Goal: Transaction & Acquisition: Purchase product/service

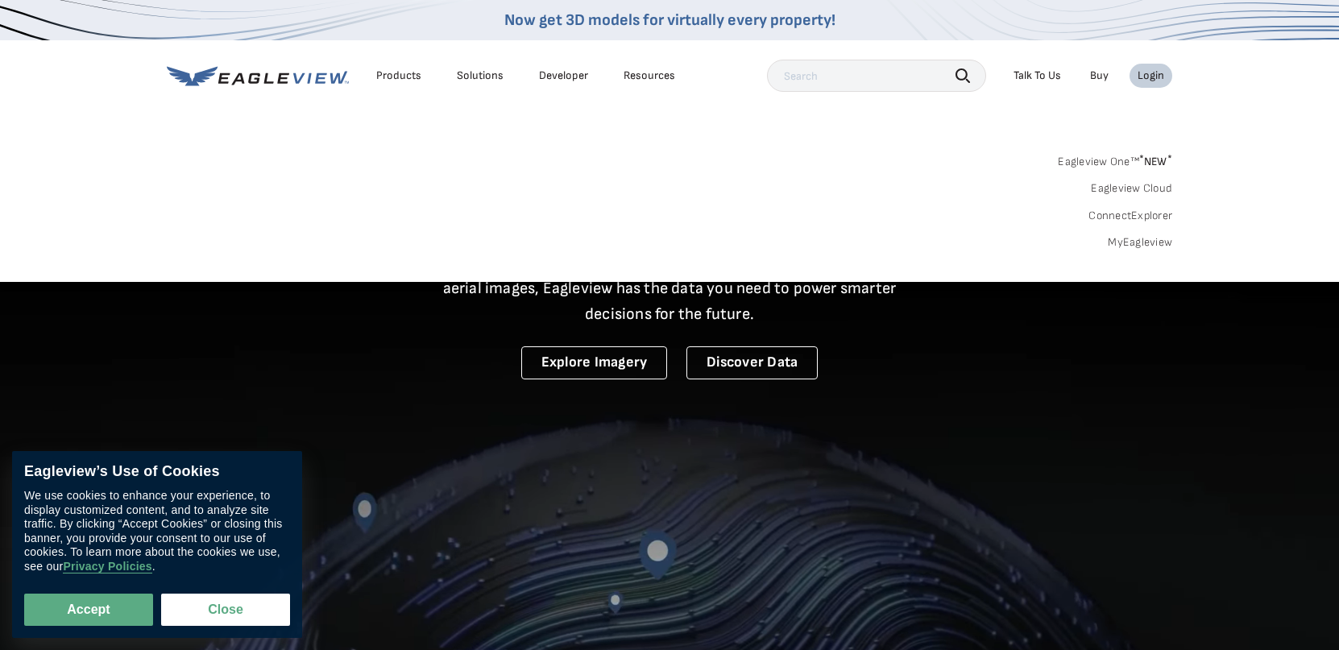
click at [1151, 73] on div "Login" at bounding box center [1151, 75] width 27 height 15
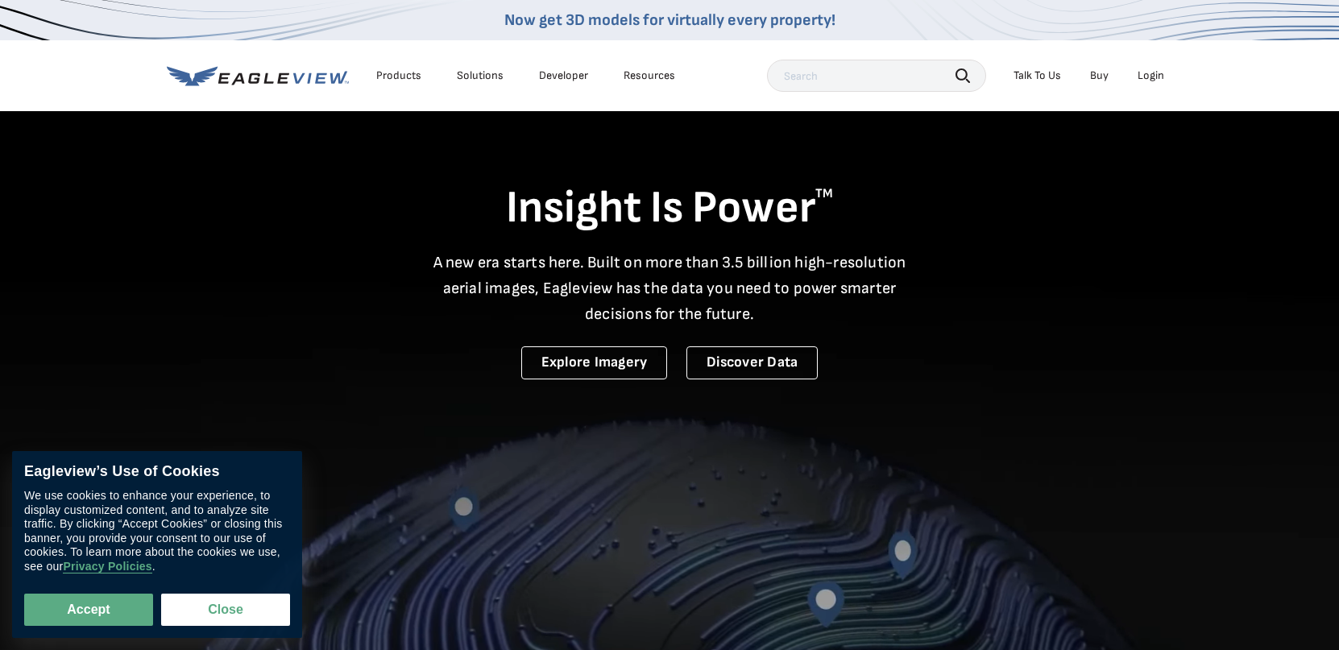
click at [1151, 73] on div "Login" at bounding box center [1151, 75] width 27 height 15
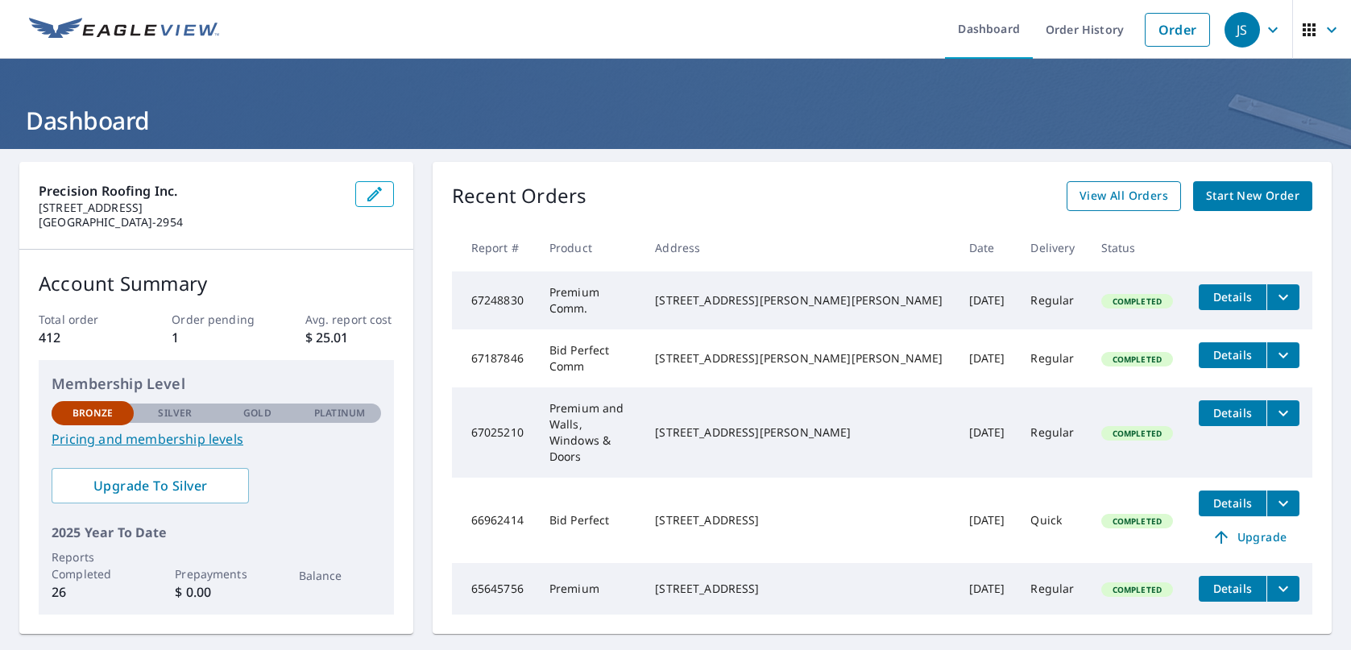
click at [1088, 195] on span "View All Orders" at bounding box center [1124, 196] width 89 height 20
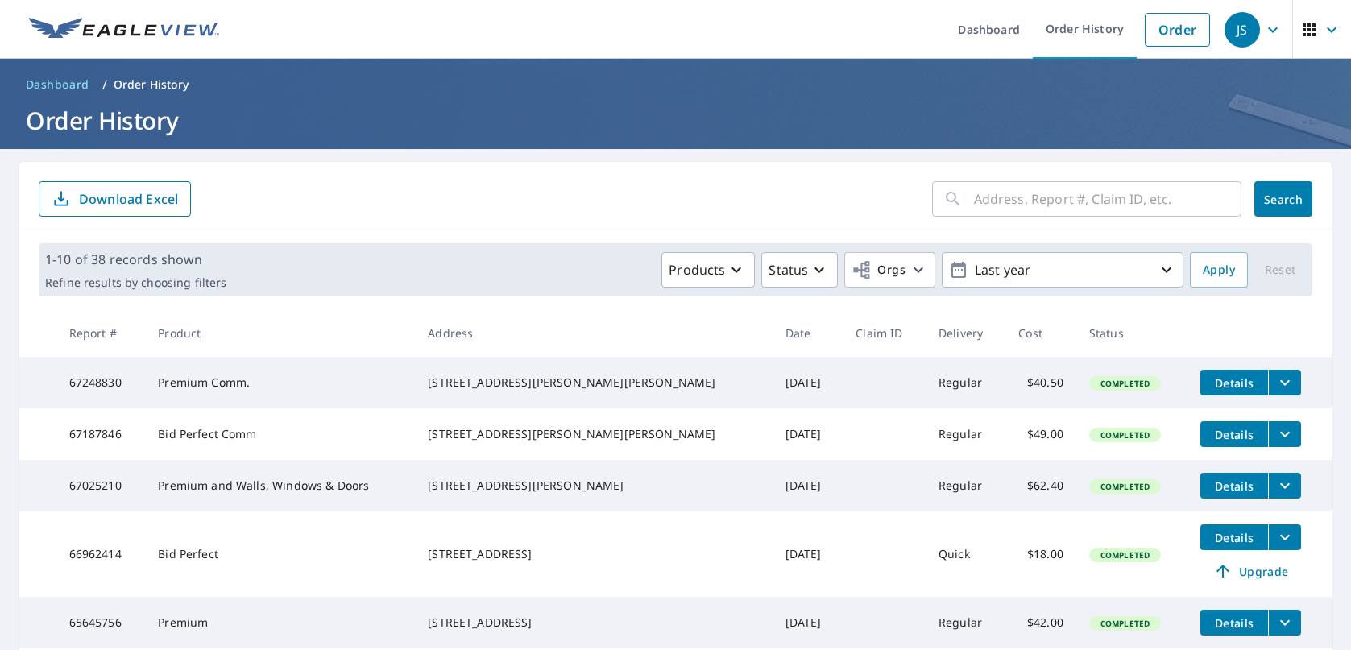
click at [992, 205] on input "text" at bounding box center [1107, 198] width 267 height 45
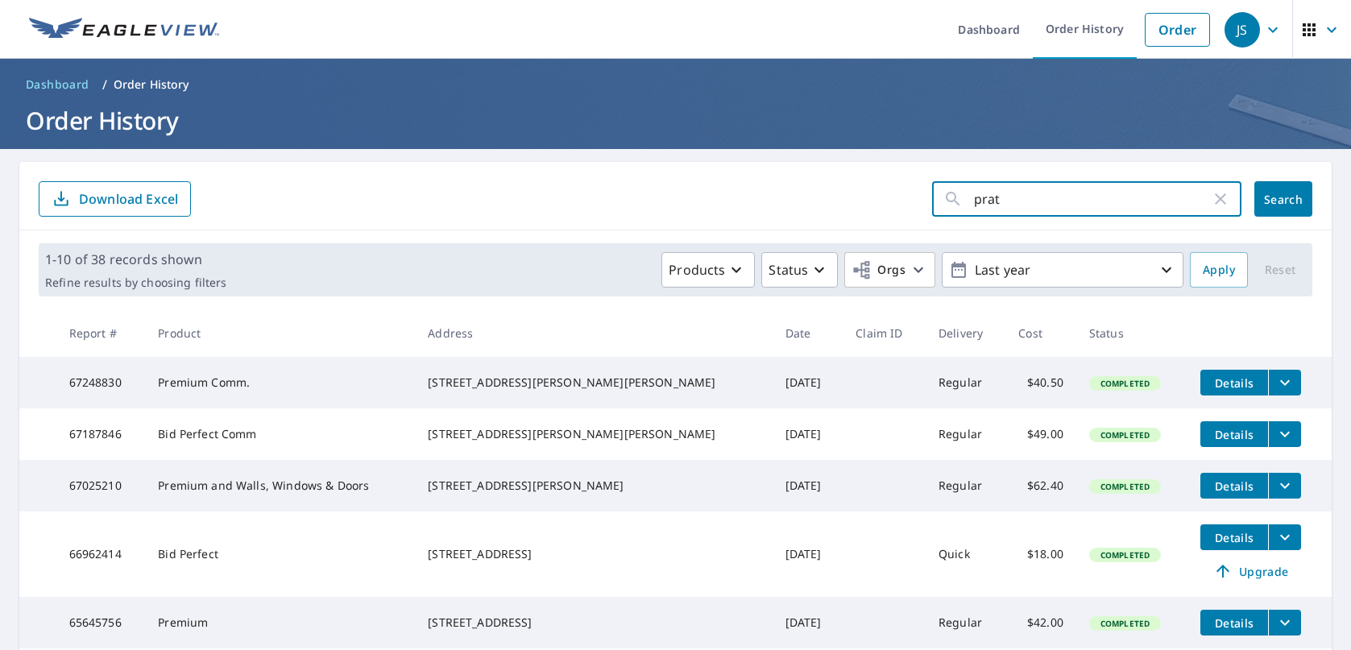
type input "[PERSON_NAME]"
click button "Search" at bounding box center [1283, 198] width 58 height 35
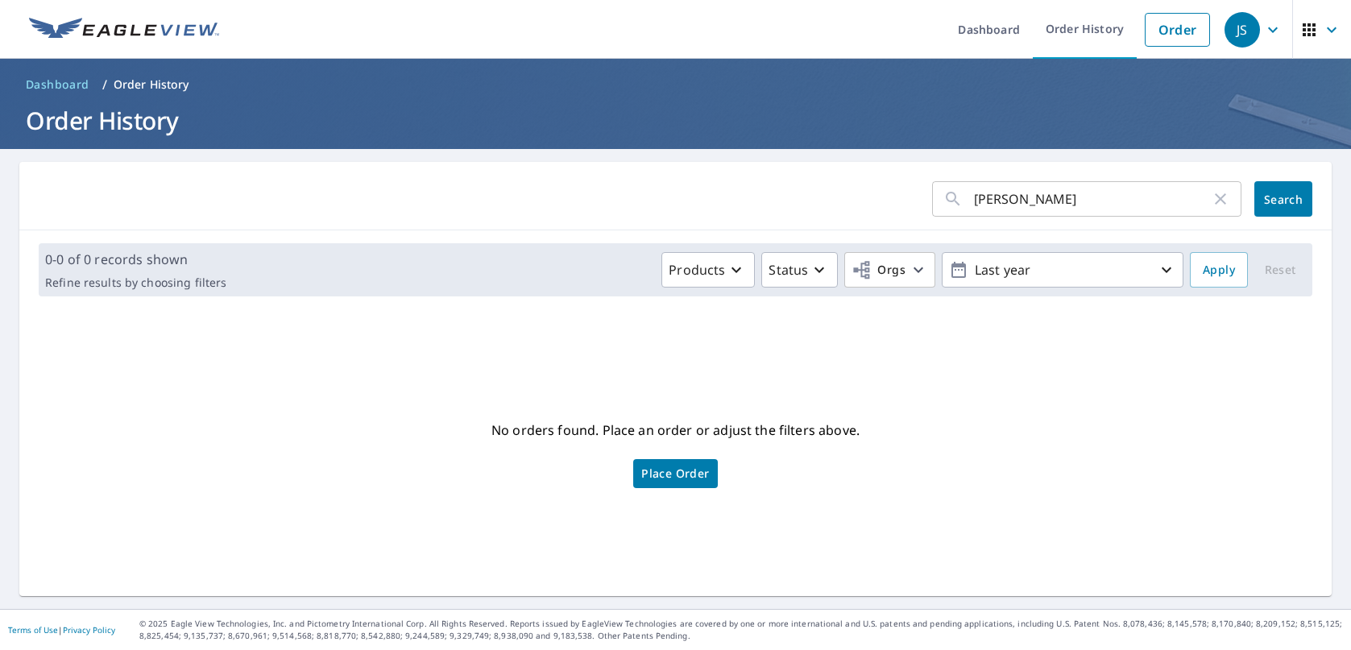
click at [1213, 201] on icon "button" at bounding box center [1220, 198] width 19 height 19
click at [977, 197] on input "text" at bounding box center [1107, 198] width 267 height 45
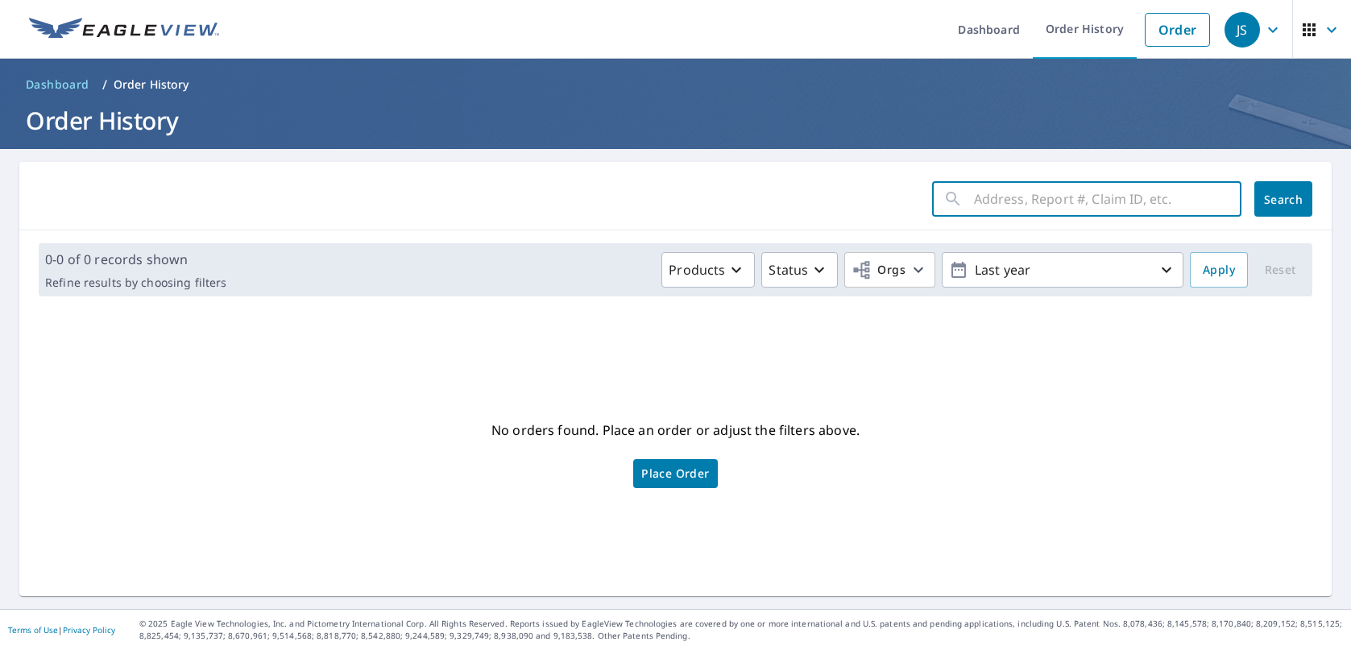
paste input "[STREET_ADDRESS][PERSON_NAME]"
type input "[STREET_ADDRESS][PERSON_NAME]"
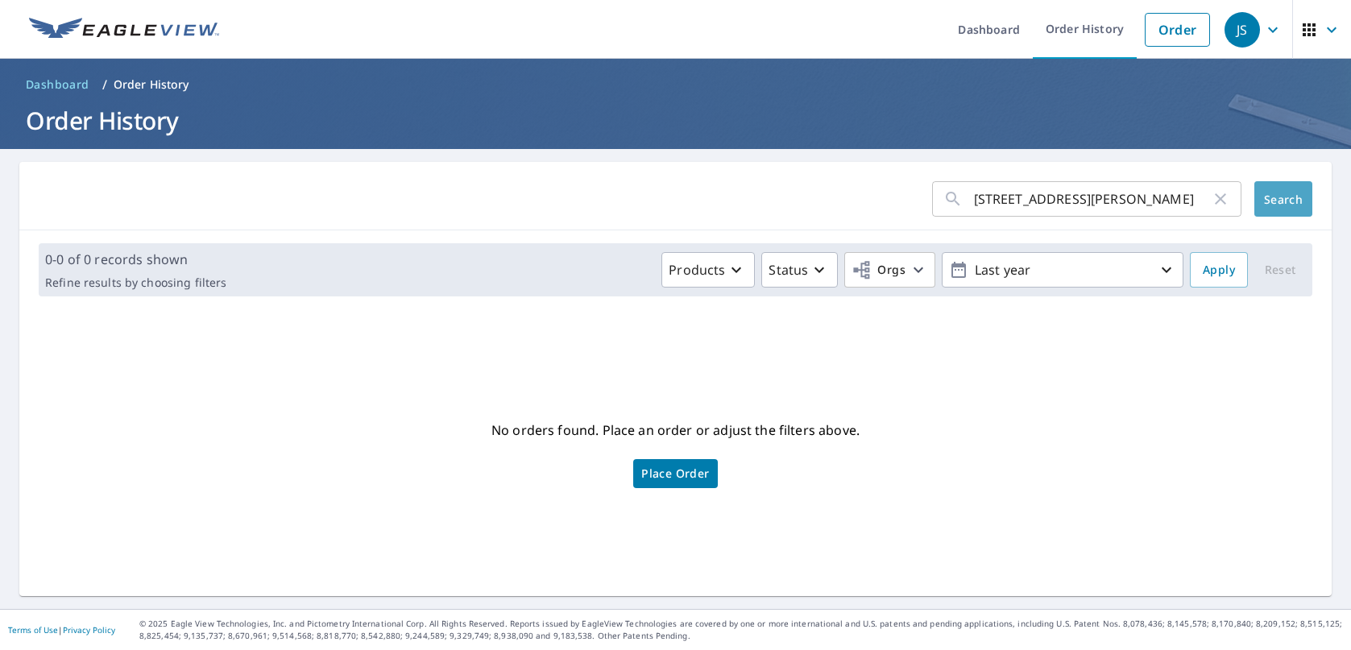
click at [1280, 197] on span "Search" at bounding box center [1283, 199] width 32 height 15
click at [1175, 29] on link "Order" at bounding box center [1177, 30] width 65 height 34
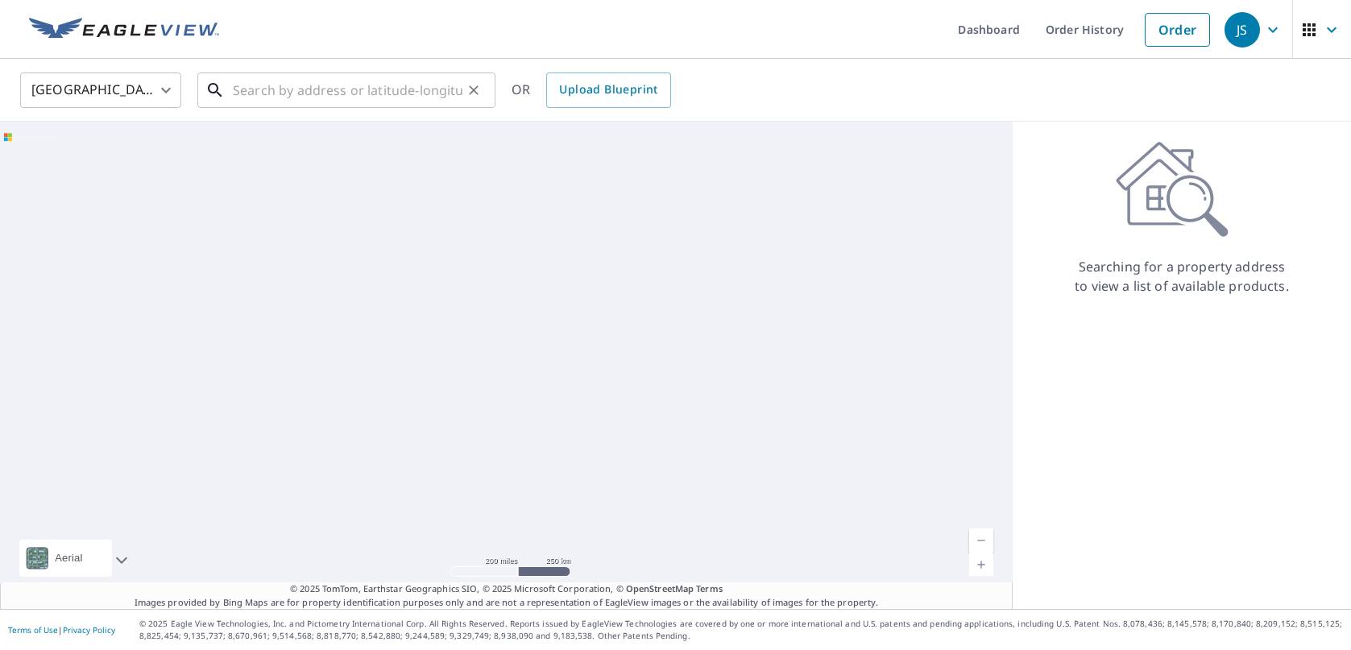
click at [326, 89] on input "text" at bounding box center [348, 90] width 230 height 45
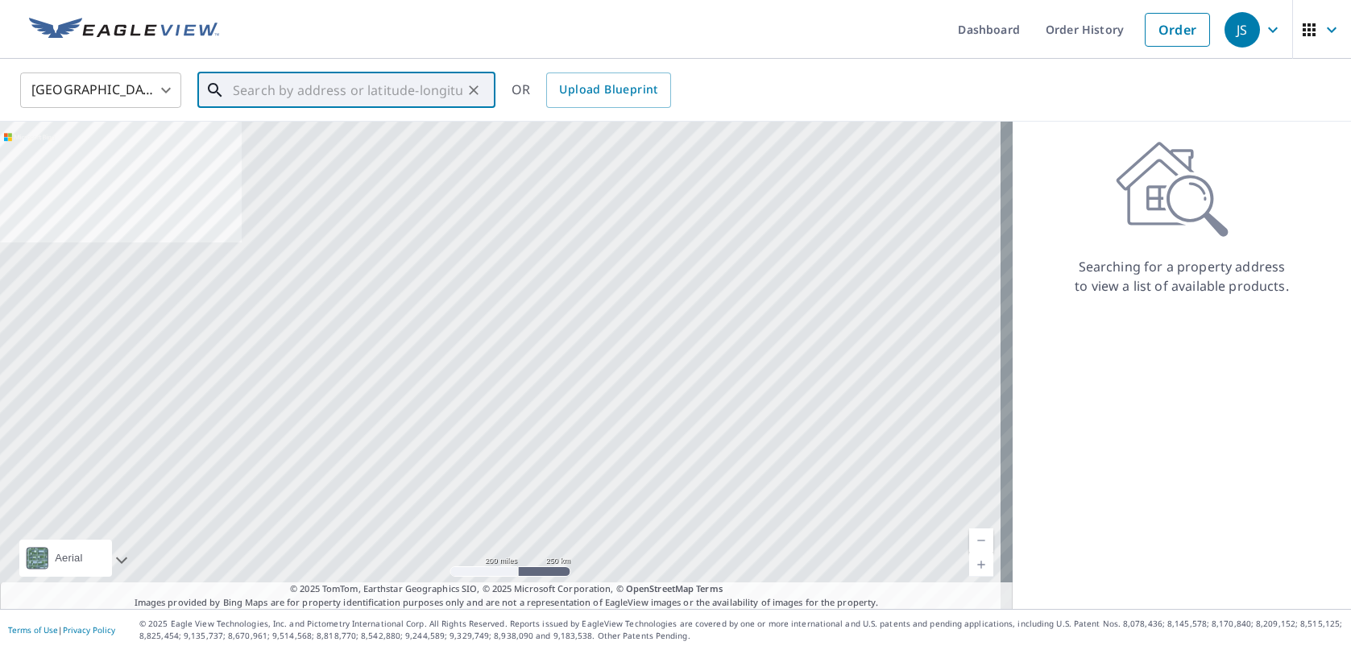
paste input "[STREET_ADDRESS][PERSON_NAME]"
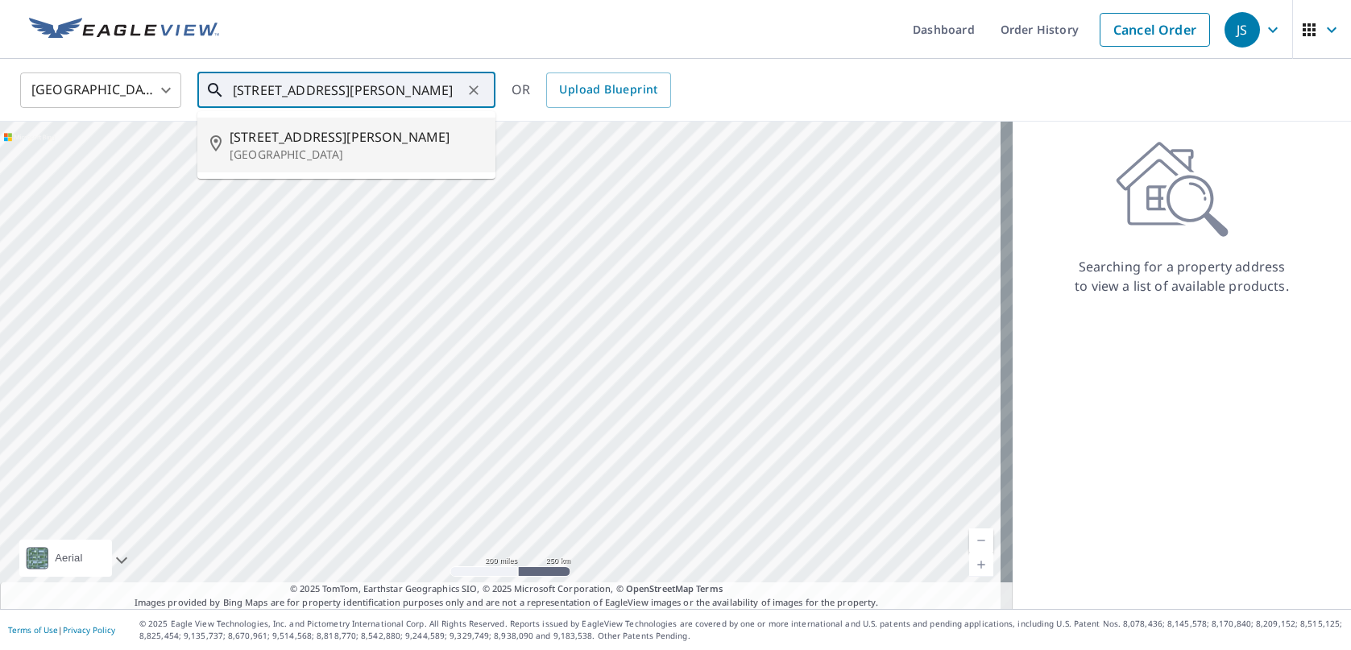
click at [330, 151] on p "[GEOGRAPHIC_DATA]" at bounding box center [356, 155] width 253 height 16
type input "[STREET_ADDRESS][PERSON_NAME]"
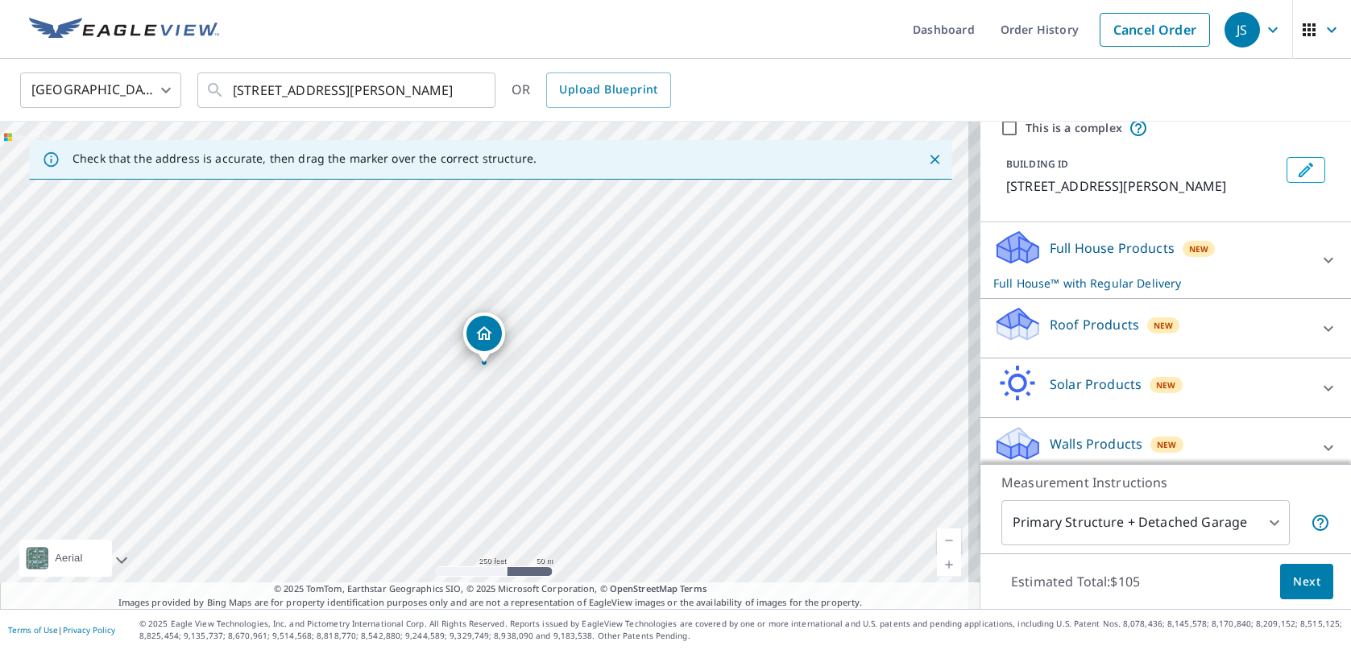
scroll to position [80, 0]
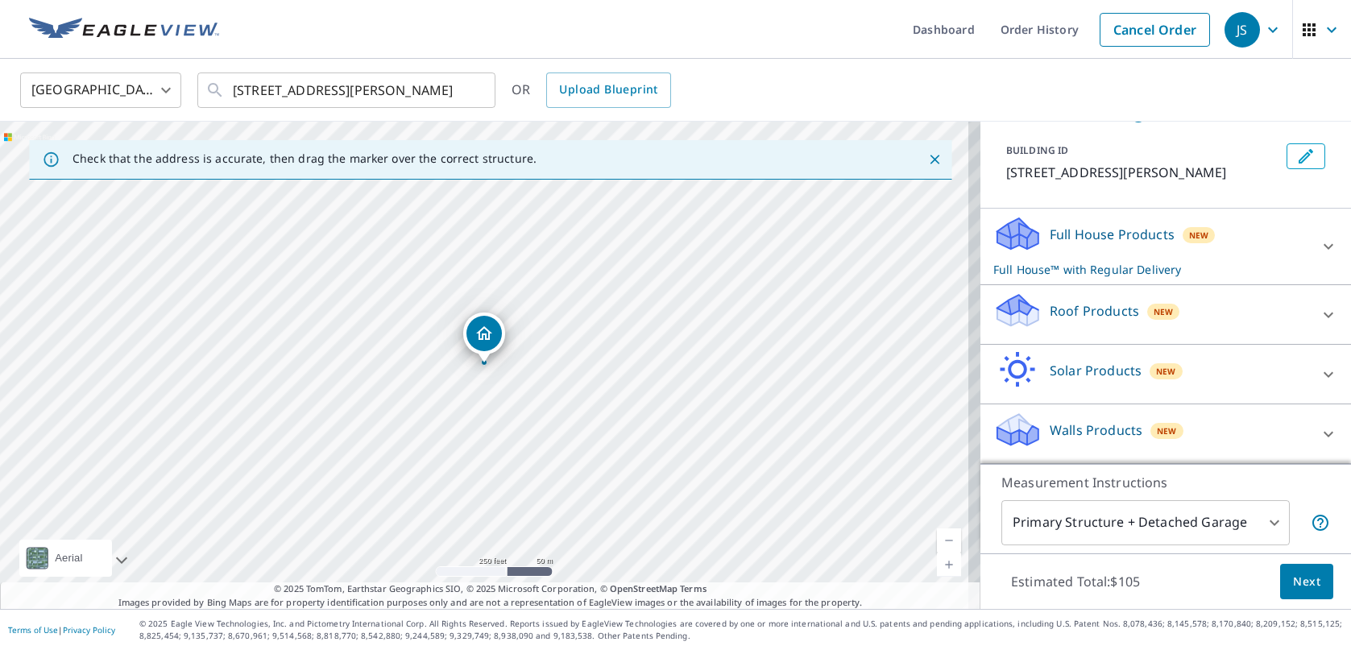
click at [1319, 313] on icon at bounding box center [1328, 314] width 19 height 19
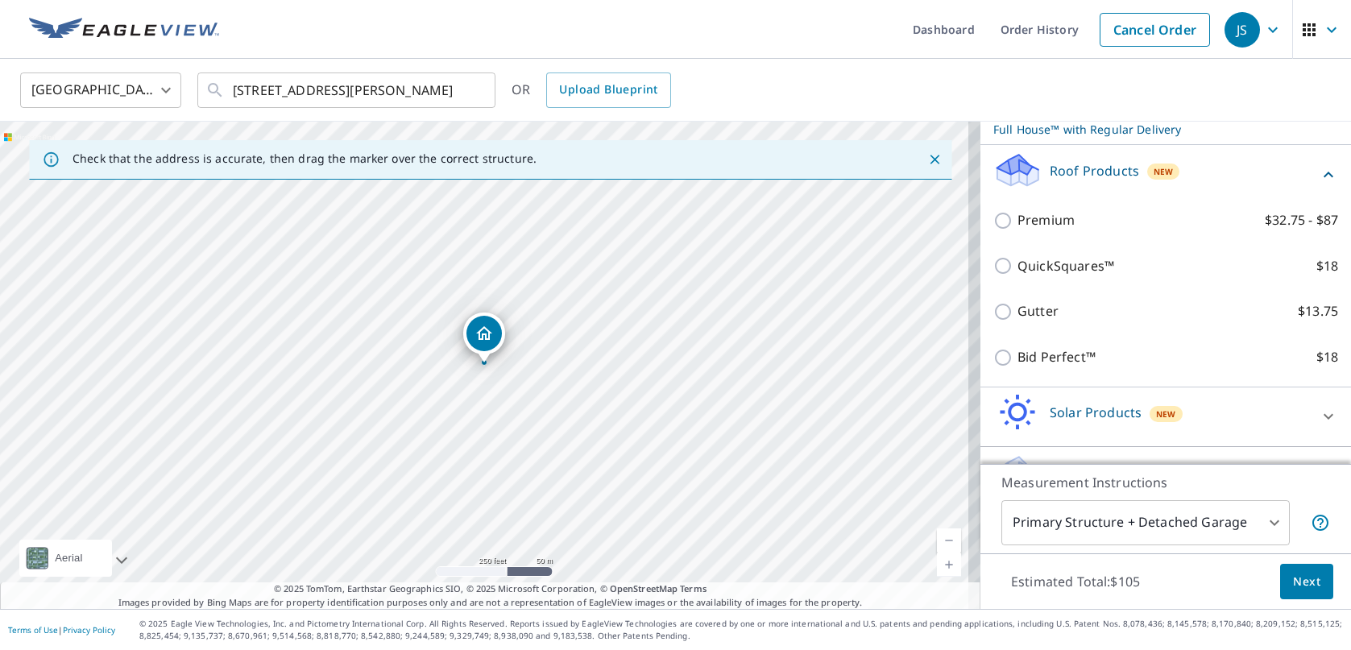
scroll to position [241, 0]
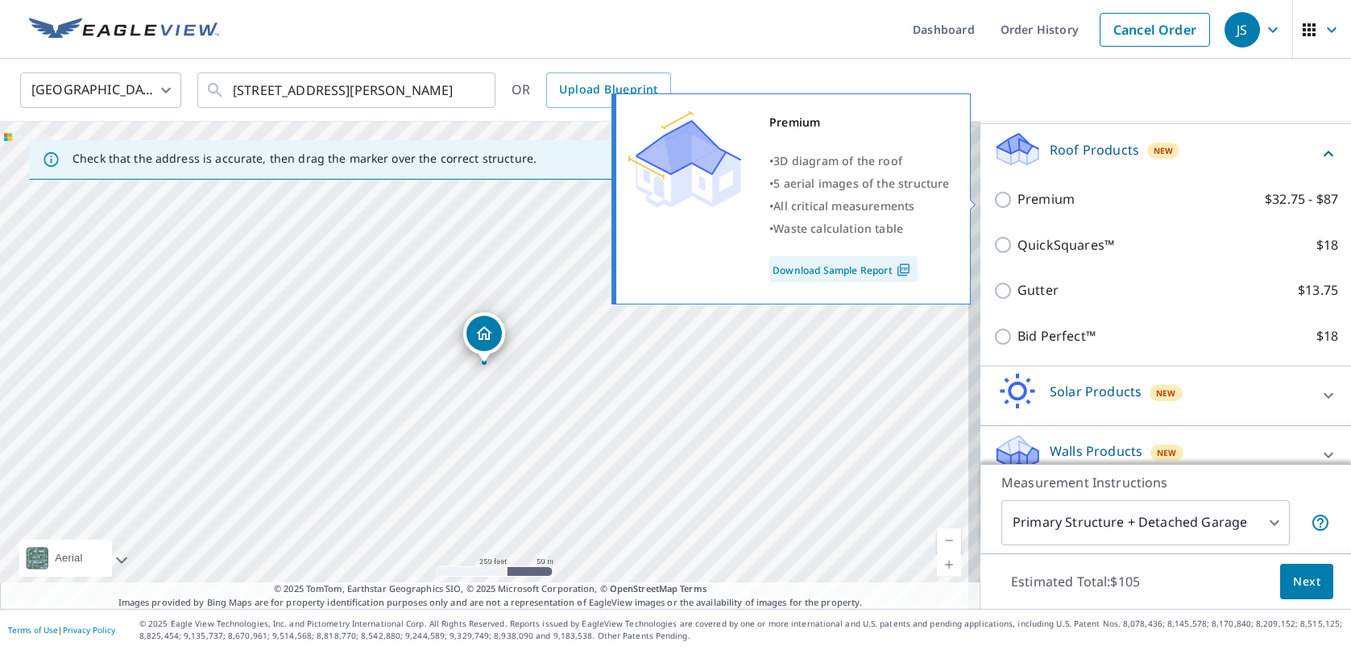
click at [993, 199] on input "Premium $32.75 - $87" at bounding box center [1005, 199] width 24 height 19
checkbox input "true"
checkbox input "false"
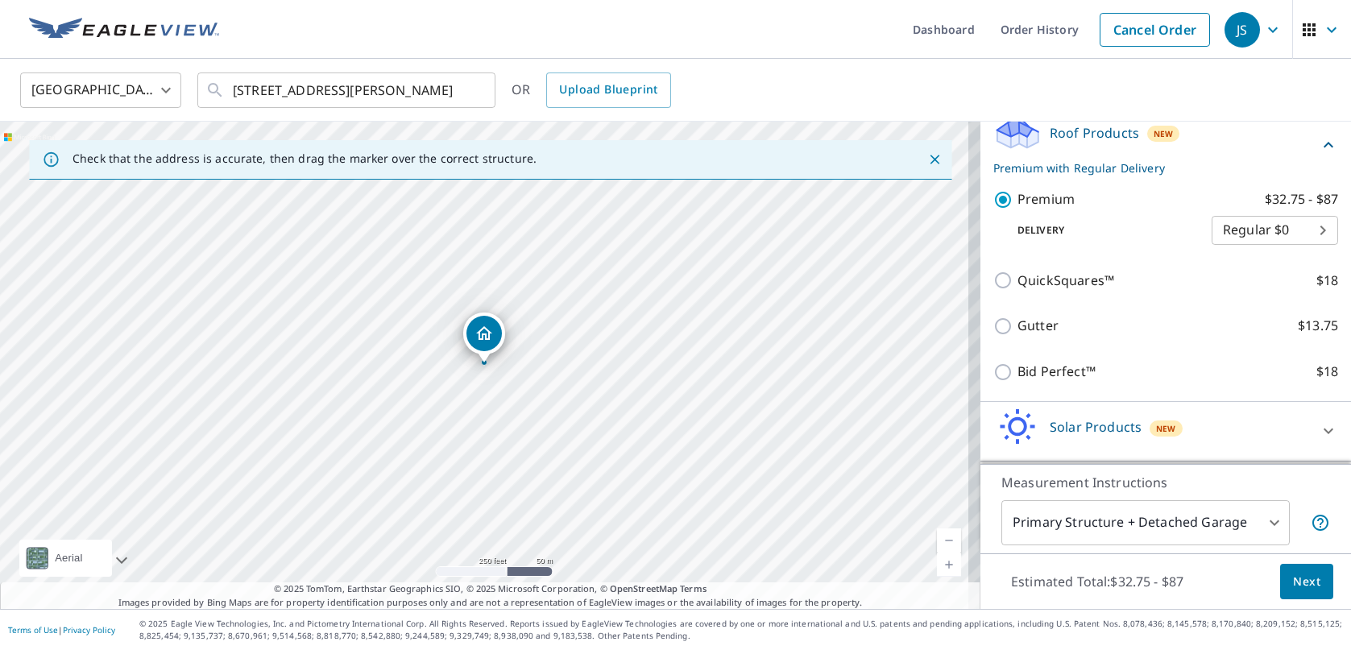
click at [1293, 583] on span "Next" at bounding box center [1306, 582] width 27 height 20
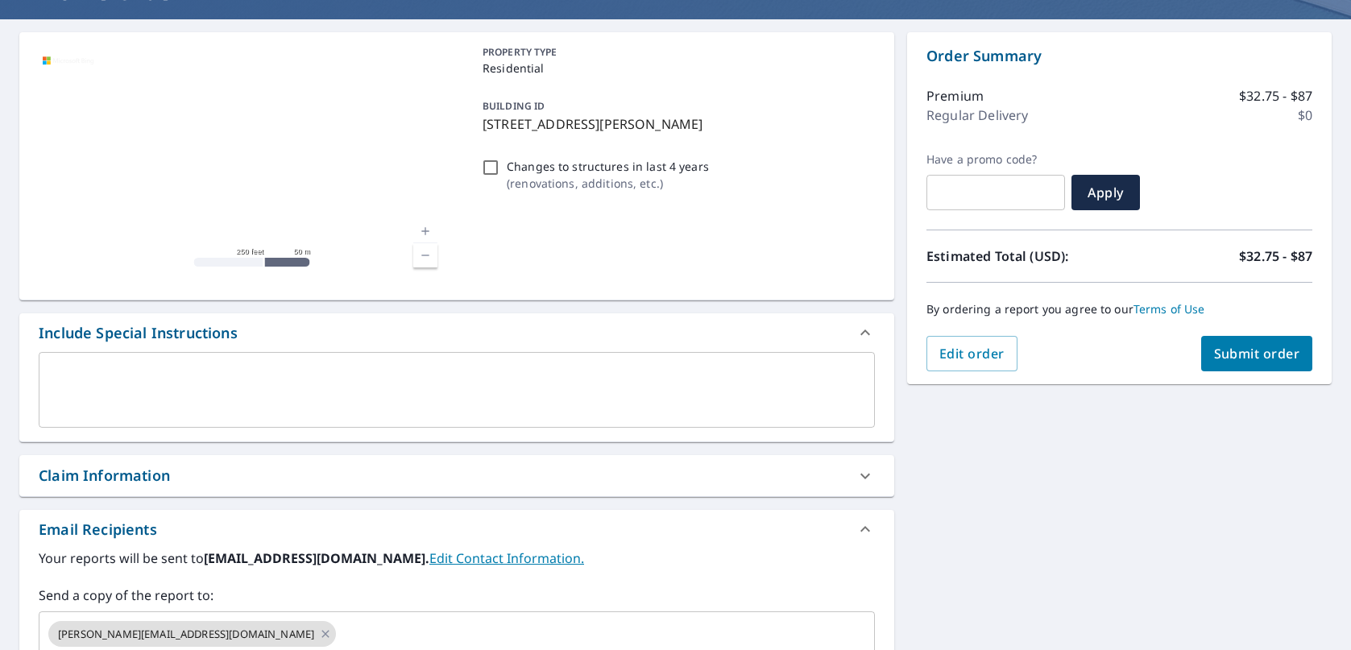
scroll to position [161, 0]
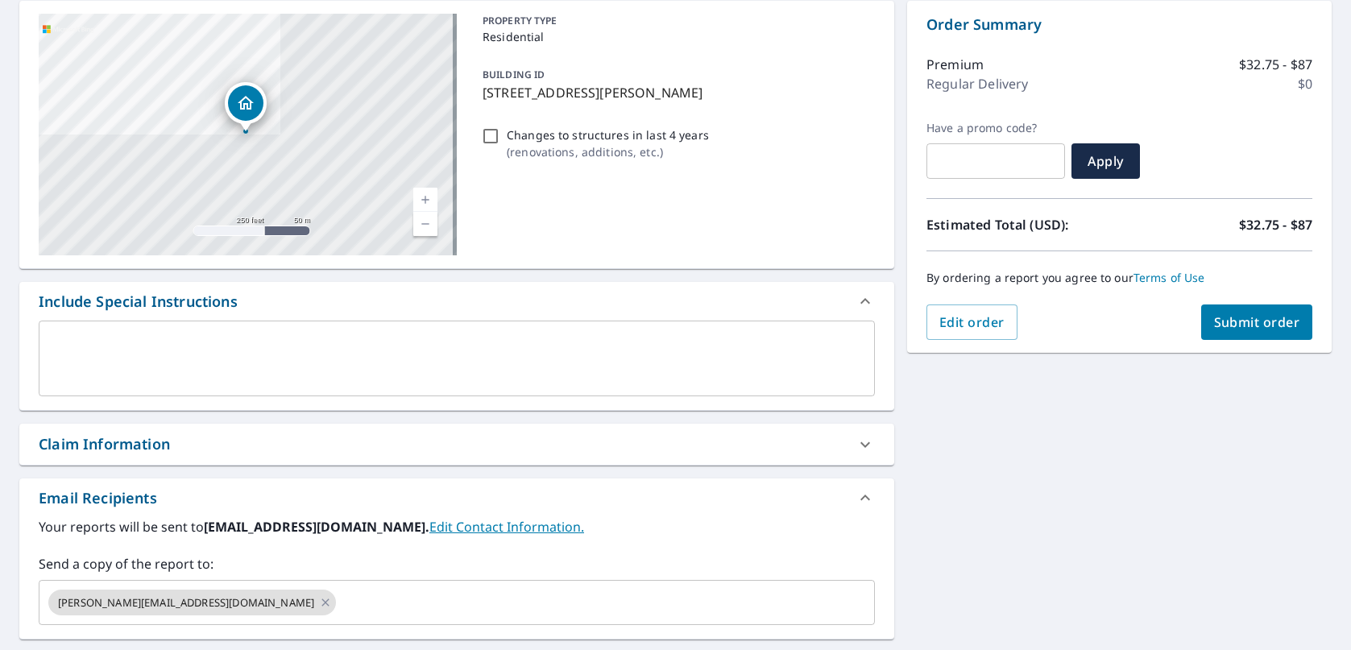
click at [1244, 327] on span "Submit order" at bounding box center [1257, 322] width 86 height 18
checkbox input "true"
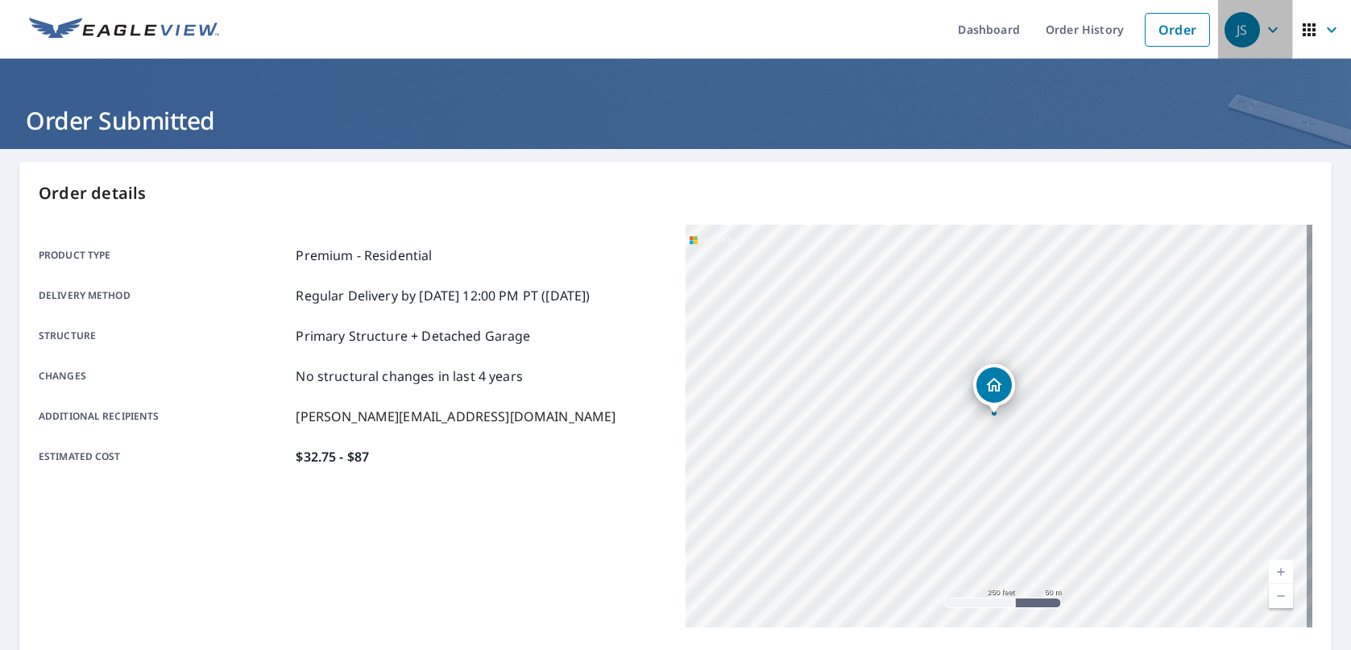
click at [1263, 27] on icon "button" at bounding box center [1272, 29] width 19 height 19
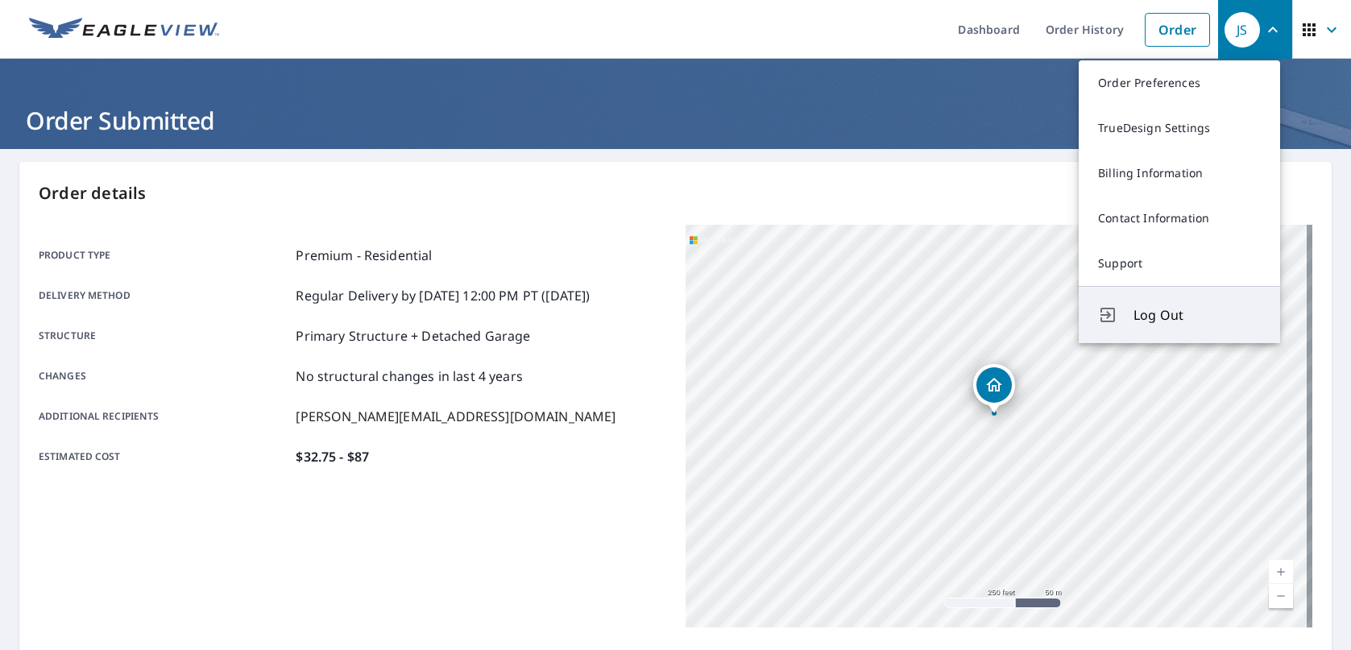
click at [1175, 317] on span "Log Out" at bounding box center [1197, 314] width 127 height 19
